Goal: Navigation & Orientation: Find specific page/section

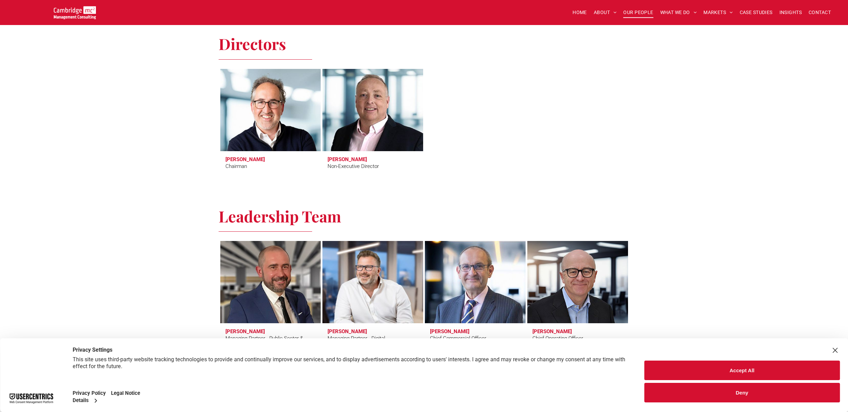
scroll to position [287, 0]
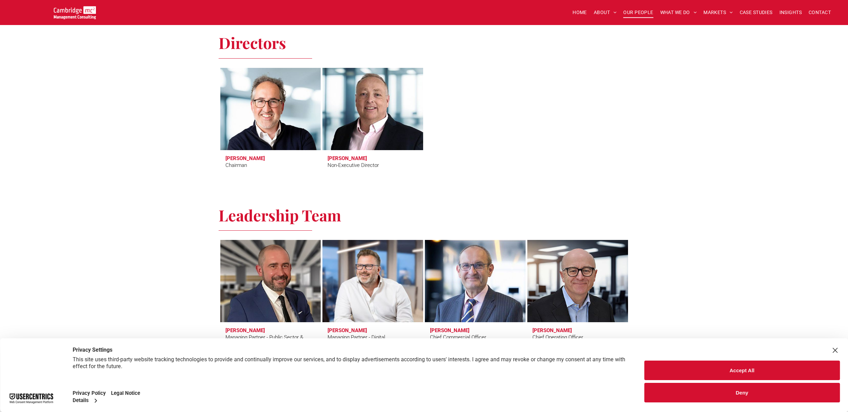
click at [746, 373] on button "Accept All" at bounding box center [742, 370] width 196 height 20
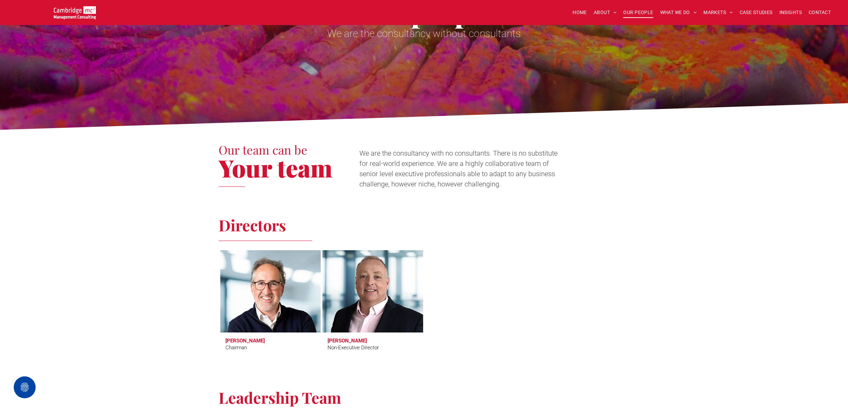
scroll to position [0, 0]
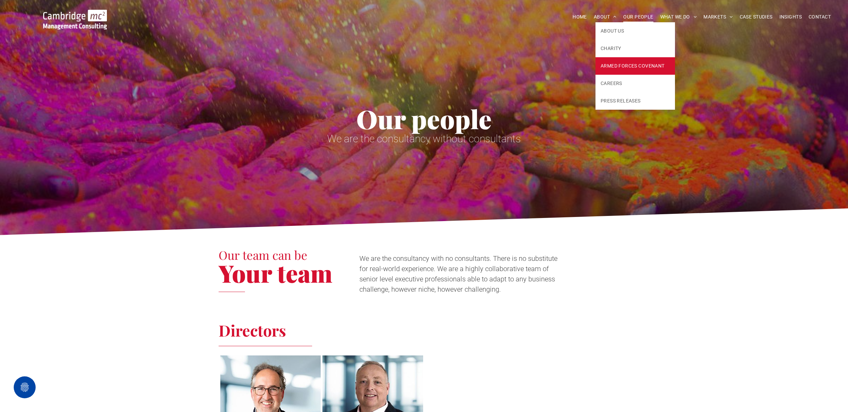
click at [625, 69] on span "ARMED FORCES COVENANT" at bounding box center [633, 65] width 64 height 7
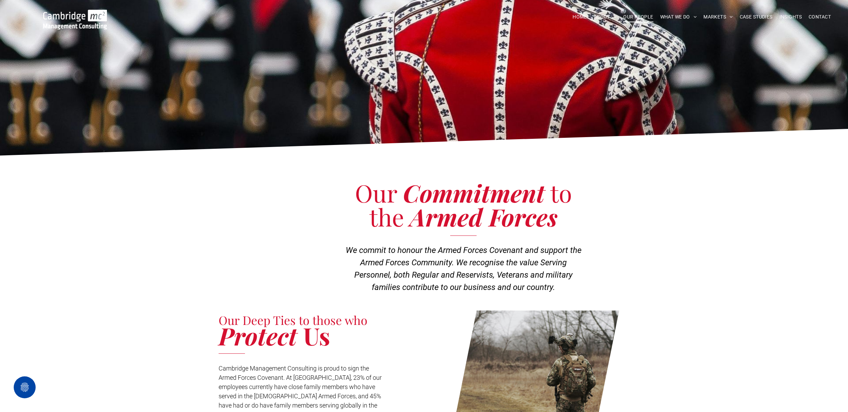
click at [633, 17] on span "OUR PEOPLE" at bounding box center [638, 17] width 30 height 11
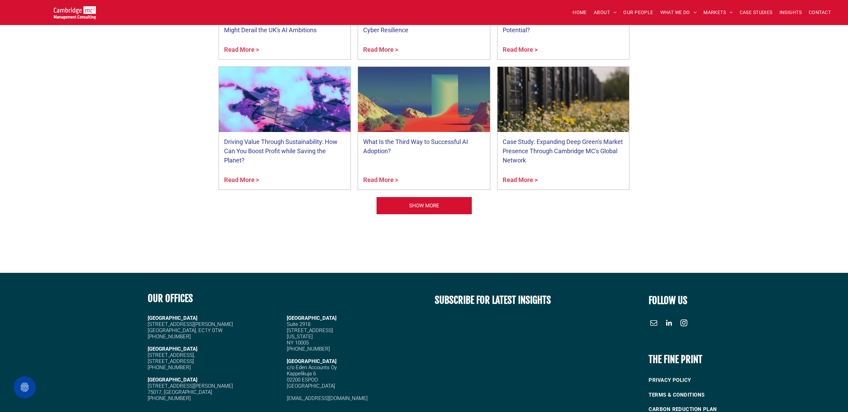
scroll to position [2721, 0]
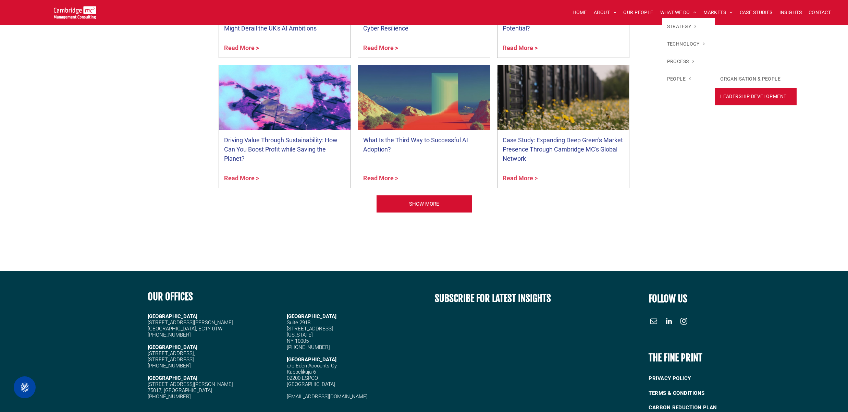
click at [738, 99] on link "LEADERSHIP DEVELOPMENT" at bounding box center [756, 96] width 82 height 17
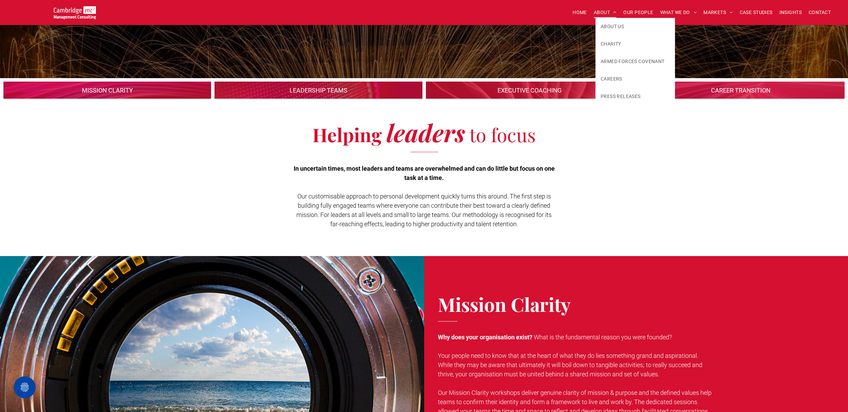
scroll to position [90, 0]
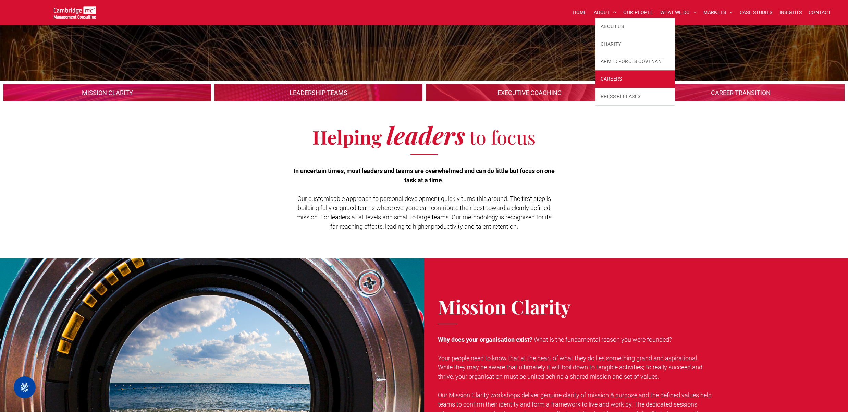
click at [610, 81] on span "CAREERS" at bounding box center [612, 78] width 22 height 7
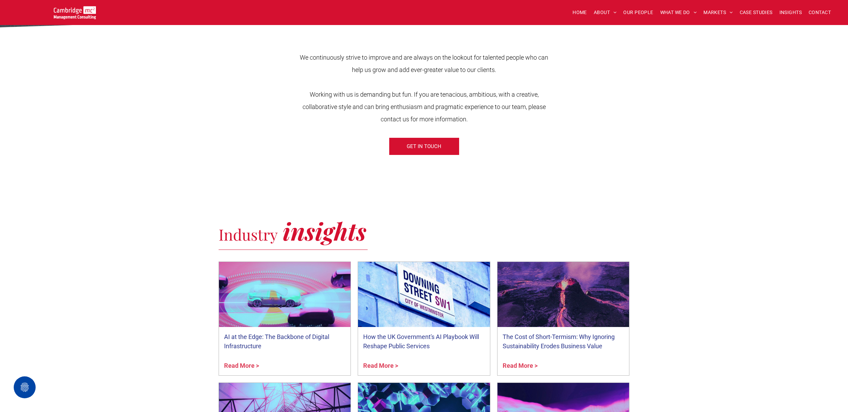
scroll to position [251, 0]
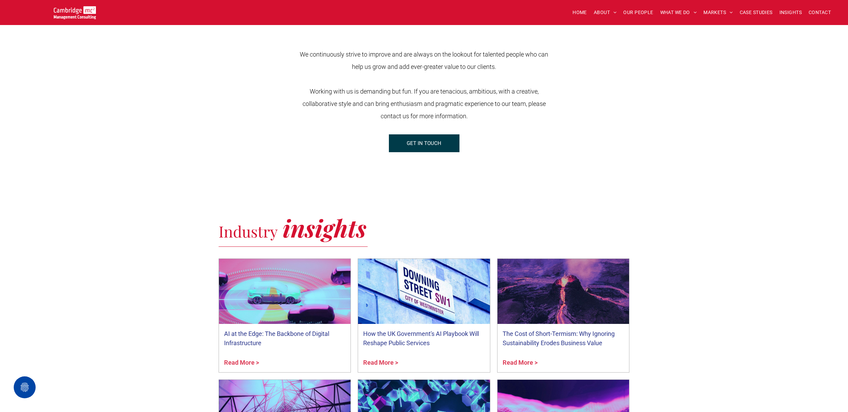
click at [421, 143] on span "GET IN TOUCH" at bounding box center [424, 143] width 35 height 17
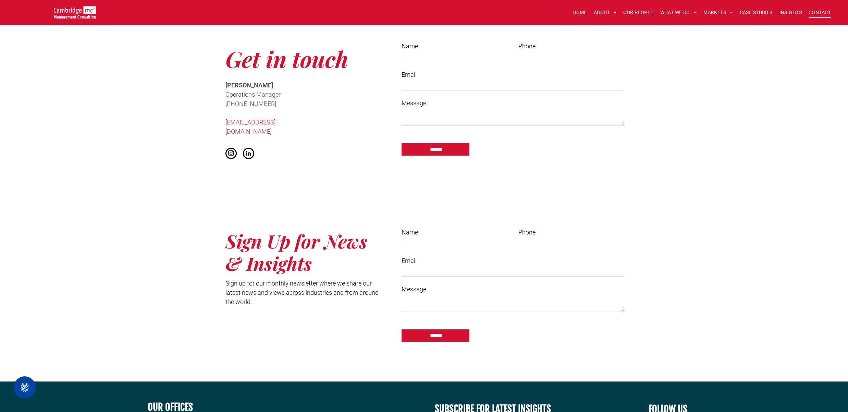
scroll to position [533, 0]
